Goal: Task Accomplishment & Management: Complete application form

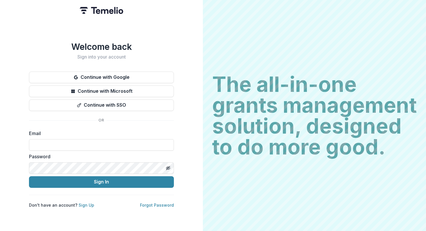
click at [104, 76] on button "Continue with Google" at bounding box center [101, 77] width 145 height 12
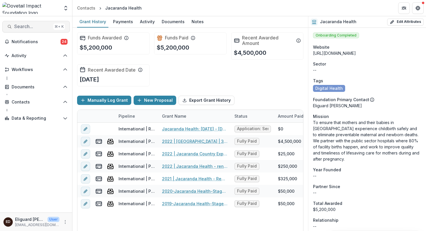
click at [41, 27] on span "Search..." at bounding box center [32, 26] width 37 height 5
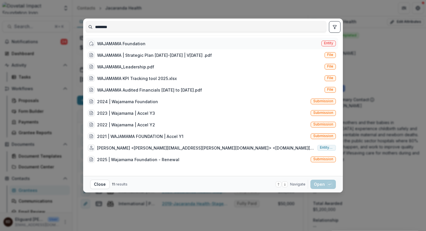
type input "********"
click at [329, 43] on span "Entity" at bounding box center [328, 43] width 9 height 4
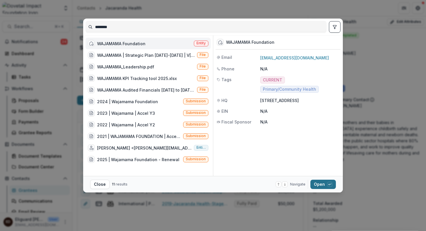
click at [319, 186] on button "Open with enter key" at bounding box center [322, 183] width 25 height 9
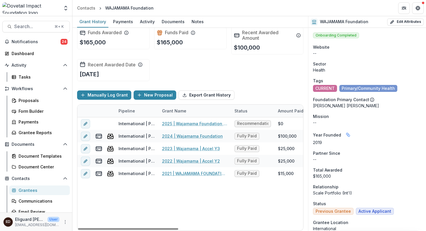
scroll to position [7, 0]
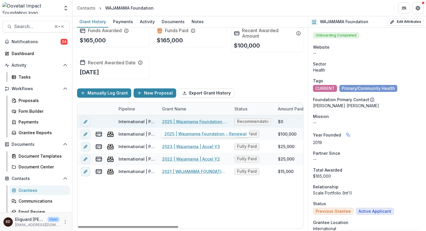
click at [193, 121] on link "2025 | Wajamama Foundation - Renewal" at bounding box center [194, 121] width 65 height 6
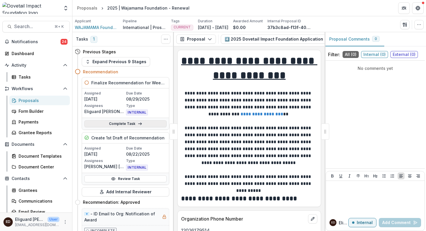
click at [119, 124] on link "Complete Task" at bounding box center [125, 123] width 82 height 7
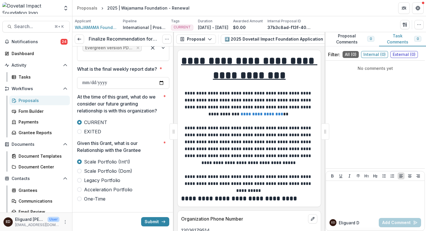
scroll to position [255, 0]
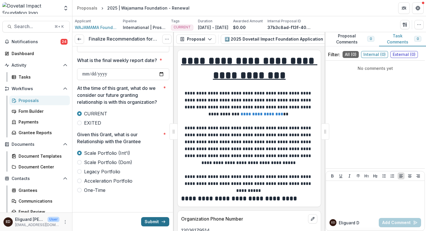
click at [150, 221] on button "Submit" at bounding box center [155, 221] width 28 height 9
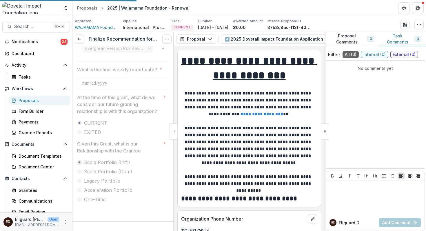
scroll to position [246, 0]
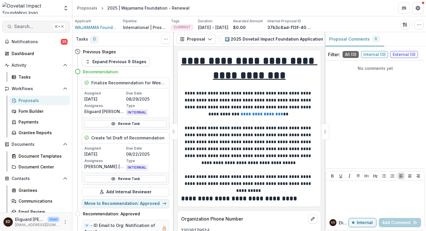
click at [35, 27] on span "Search..." at bounding box center [32, 26] width 37 height 5
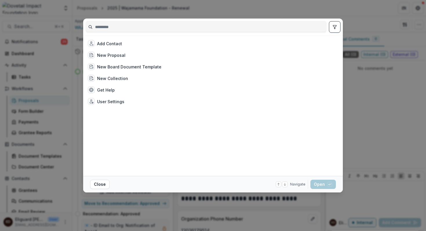
click at [98, 27] on input at bounding box center [206, 26] width 240 height 9
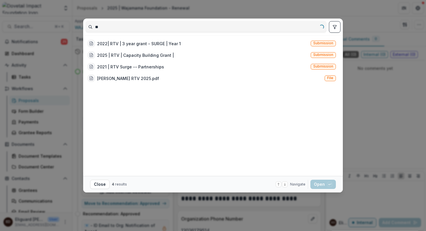
type input "*"
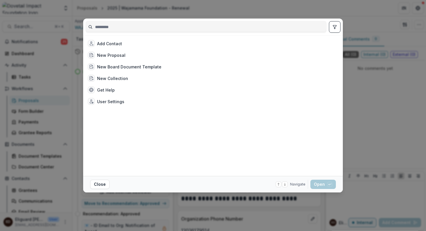
click at [247, 5] on div "Add Contact New Proposal New Board Document Template New Collection Get Help Us…" at bounding box center [213, 115] width 426 height 231
